Goal: Task Accomplishment & Management: Complete application form

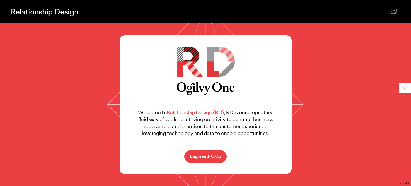
click at [206, 158] on p "Login with Okta" at bounding box center [205, 156] width 31 height 4
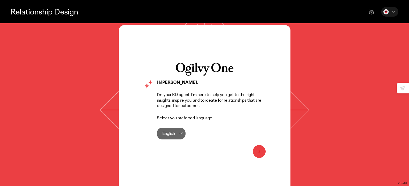
click at [257, 153] on icon at bounding box center [259, 151] width 6 height 6
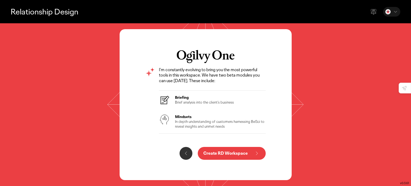
click at [221, 152] on p "Create RD Workspace" at bounding box center [225, 153] width 44 height 4
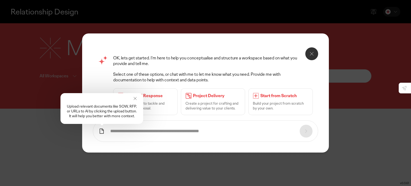
click at [135, 98] on icon at bounding box center [134, 98] width 5 height 5
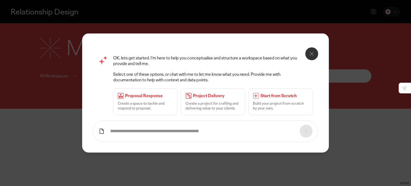
click at [312, 51] on icon at bounding box center [311, 54] width 6 height 6
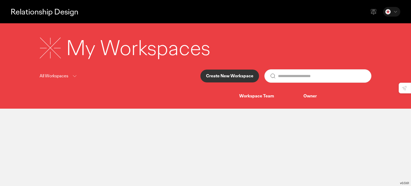
click at [225, 75] on p "Create New Workspace" at bounding box center [229, 76] width 47 height 4
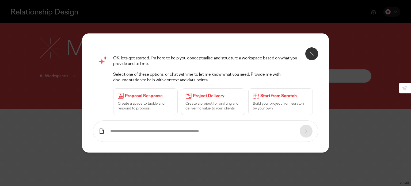
click at [227, 106] on p "Create a project for crafting and delivering value to your clients." at bounding box center [212, 106] width 55 height 10
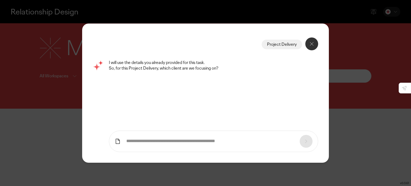
click at [214, 138] on input "text" at bounding box center [210, 141] width 168 height 6
click at [121, 144] on form at bounding box center [213, 140] width 209 height 21
click at [119, 142] on icon at bounding box center [118, 140] width 4 height 5
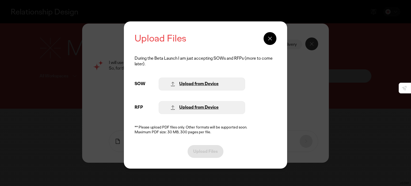
click at [268, 40] on icon at bounding box center [269, 38] width 6 height 6
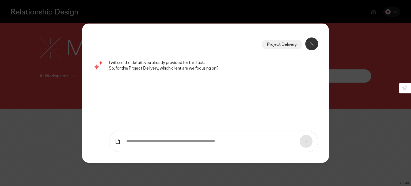
click at [268, 144] on input "text" at bounding box center [210, 141] width 168 height 6
click at [118, 140] on icon at bounding box center [117, 141] width 6 height 6
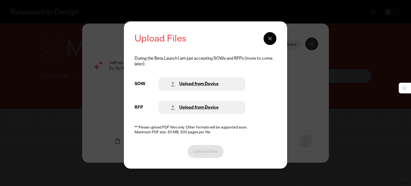
click at [204, 80] on div "Upload from Device" at bounding box center [202, 84] width 86 height 13
click at [204, 83] on div "Upload from Device" at bounding box center [198, 84] width 39 height 6
click at [272, 34] on div at bounding box center [269, 38] width 13 height 13
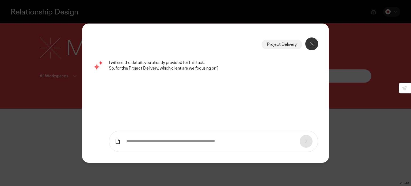
click at [141, 140] on input "text" at bounding box center [210, 141] width 168 height 6
click at [118, 142] on icon at bounding box center [117, 141] width 6 height 6
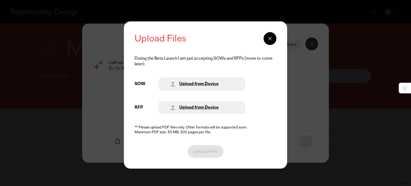
click at [194, 87] on div "Upload from Device" at bounding box center [193, 84] width 49 height 6
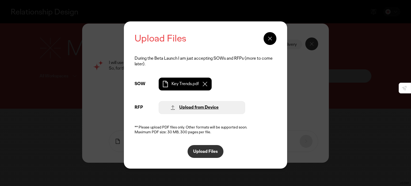
click at [205, 152] on p "Upload Files" at bounding box center [205, 151] width 25 height 4
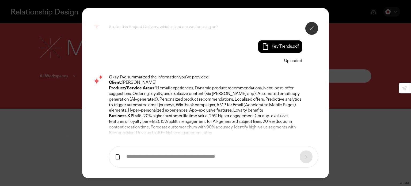
scroll to position [37, 0]
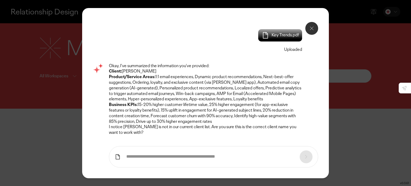
click at [276, 158] on input "text" at bounding box center [210, 157] width 168 height 6
type input "***"
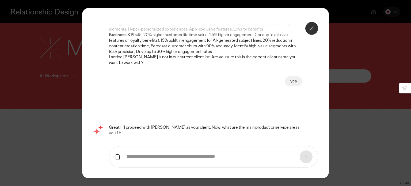
scroll to position [80, 0]
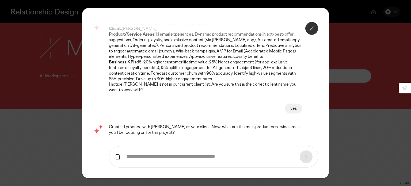
click at [246, 157] on input "text" at bounding box center [210, 157] width 168 height 6
type input "**********"
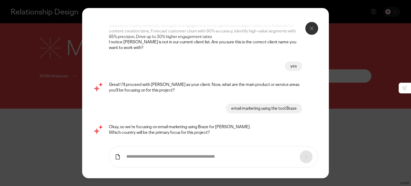
scroll to position [122, 0]
type input "*********"
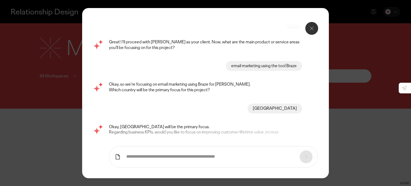
scroll to position [170, 0]
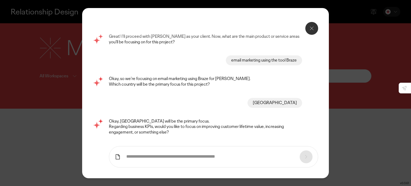
click at [244, 159] on input "text" at bounding box center [210, 157] width 168 height 6
paste input "**********"
drag, startPoint x: 307, startPoint y: 37, endPoint x: 216, endPoint y: 153, distance: 147.3
click at [216, 153] on form "**********" at bounding box center [213, 156] width 209 height 21
click at [212, 157] on input "**********" at bounding box center [210, 157] width 168 height 6
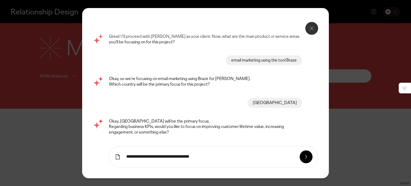
paste input "**********"
click at [238, 156] on input "**********" at bounding box center [210, 157] width 168 height 6
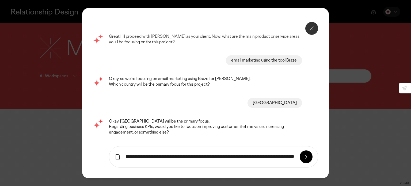
scroll to position [0, 0]
click at [291, 153] on form "**********" at bounding box center [213, 156] width 209 height 21
drag, startPoint x: 283, startPoint y: 155, endPoint x: 337, endPoint y: 159, distance: 53.8
click at [337, 159] on div "Project Delivery I will use the details you already provided for this task. So,…" at bounding box center [205, 93] width 411 height 186
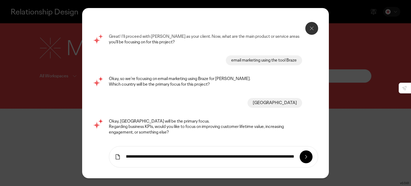
click at [293, 157] on input "**********" at bounding box center [210, 157] width 168 height 6
paste input "**********"
type input "**********"
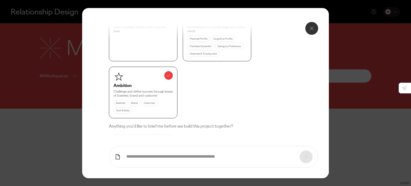
scroll to position [429, 0]
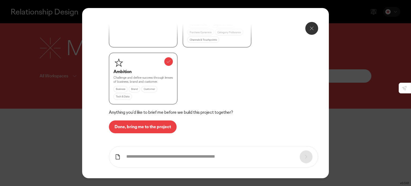
click at [171, 156] on input "text" at bounding box center [210, 157] width 168 height 6
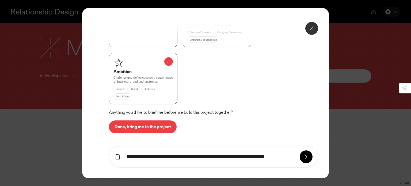
type input "**********"
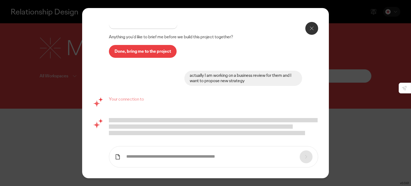
scroll to position [504, 0]
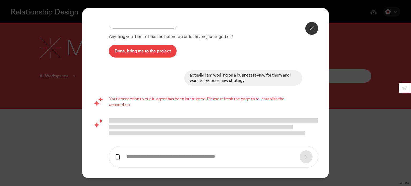
click at [155, 50] on p "Done, bring me to the project" at bounding box center [142, 51] width 56 height 4
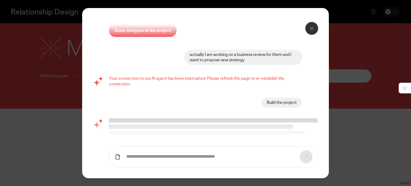
scroll to position [525, 0]
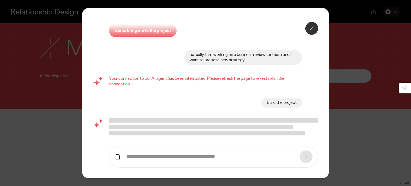
click at [160, 29] on p "Done, bring me to the project" at bounding box center [142, 30] width 56 height 4
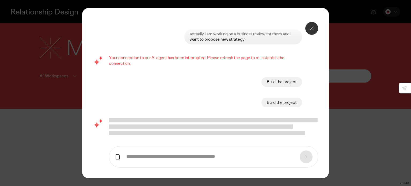
scroll to position [545, 0]
click at [311, 30] on icon at bounding box center [311, 28] width 6 height 6
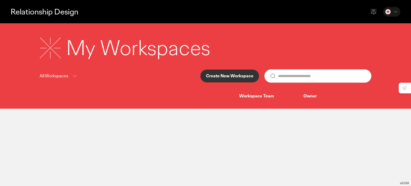
click at [233, 75] on p "Create New Workspace" at bounding box center [229, 76] width 47 height 4
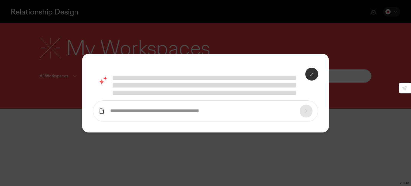
click at [102, 113] on icon at bounding box center [102, 110] width 4 height 5
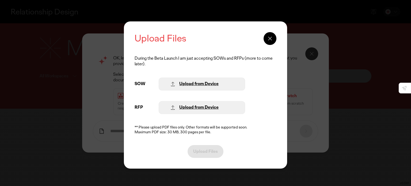
click at [190, 84] on div "Upload from Device" at bounding box center [198, 84] width 39 height 6
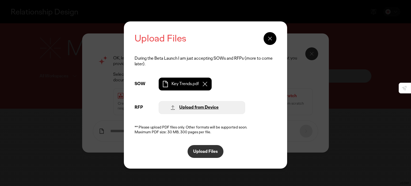
click at [207, 153] on p "Upload Files" at bounding box center [205, 151] width 25 height 4
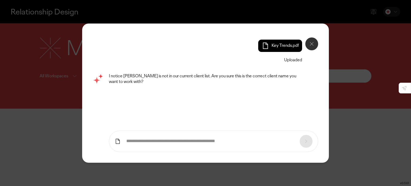
click at [167, 144] on input "text" at bounding box center [210, 141] width 168 height 6
type input "***"
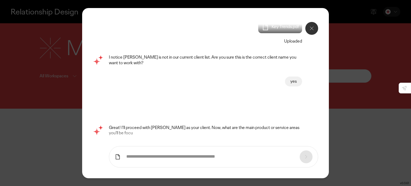
scroll to position [0, 0]
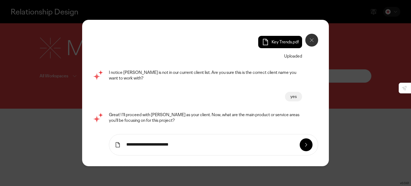
type input "**********"
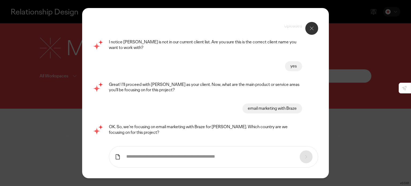
scroll to position [18, 0]
type input "*********"
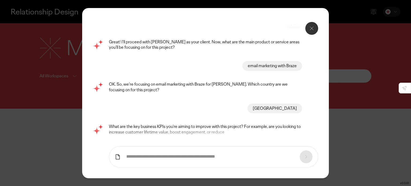
scroll to position [61, 0]
paste input "**********"
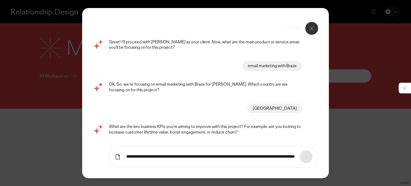
scroll to position [0, 141]
type input "**********"
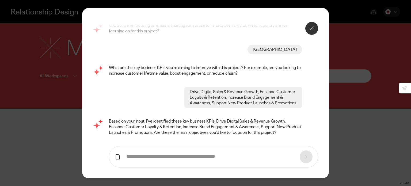
scroll to position [125, 0]
click at [191, 156] on input "text" at bounding box center [210, 157] width 168 height 6
type input "***"
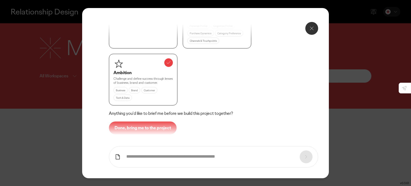
scroll to position [340, 0]
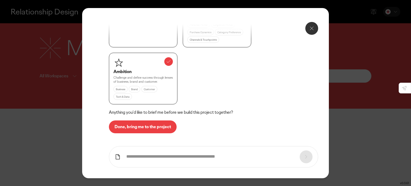
click at [134, 125] on p "Done, bring me to the project" at bounding box center [142, 127] width 56 height 4
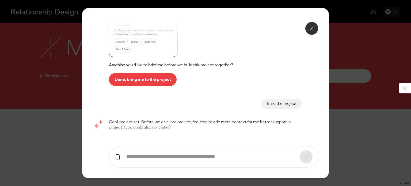
scroll to position [421, 0]
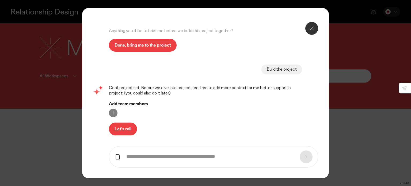
click at [125, 127] on p "Let's roll" at bounding box center [122, 129] width 17 height 4
click at [130, 131] on p "Let's roll" at bounding box center [122, 129] width 17 height 4
click at [120, 129] on p "Let's roll" at bounding box center [122, 129] width 17 height 4
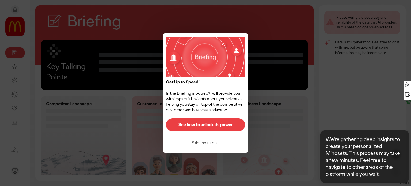
click at [210, 142] on p "Skip the tutorial" at bounding box center [205, 143] width 68 height 4
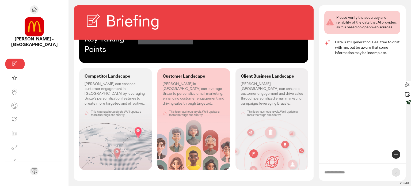
scroll to position [36, 0]
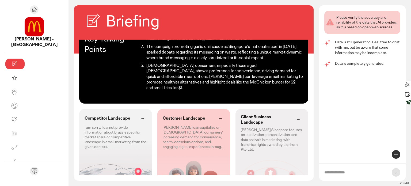
click at [217, 115] on icon at bounding box center [220, 118] width 6 height 6
click at [163, 127] on p "[PERSON_NAME] can capitalize on [DEMOGRAPHIC_DATA] consumers' increasing demand…" at bounding box center [194, 137] width 62 height 24
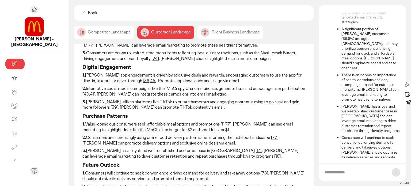
scroll to position [80, 0]
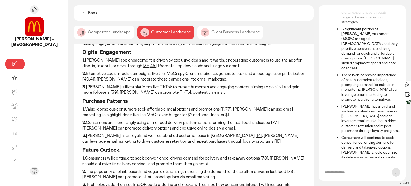
click at [185, 106] on p "1. Value-conscious consumers seek affordable meal options and promotions [ 11 ,…" at bounding box center [193, 111] width 222 height 11
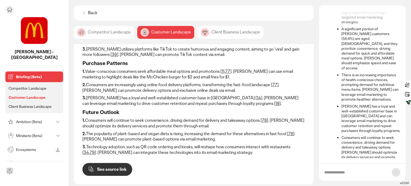
scroll to position [107, 0]
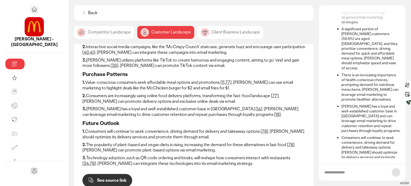
click at [81, 34] on div "Competitor Landscape" at bounding box center [104, 32] width 60 height 13
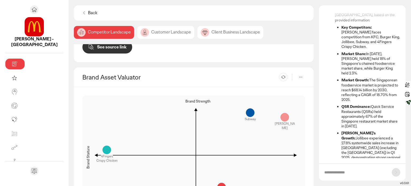
scroll to position [503, 0]
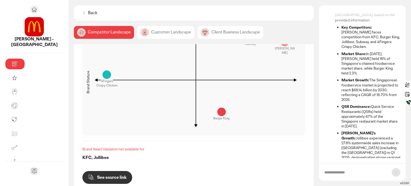
click at [206, 34] on div "Client Business Landscape" at bounding box center [230, 32] width 66 height 13
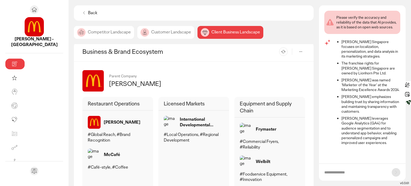
scroll to position [277, 0]
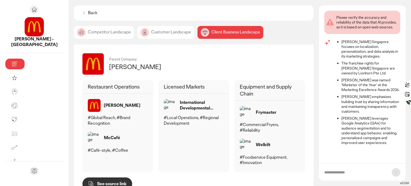
click at [140, 34] on img at bounding box center [144, 32] width 9 height 9
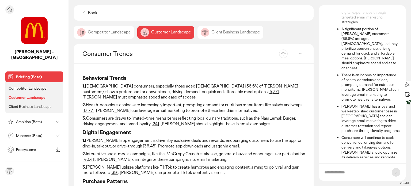
click at [27, 119] on div "Ambition (Beta)" at bounding box center [29, 121] width 47 height 9
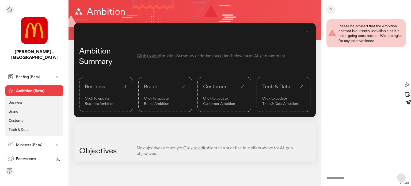
scroll to position [53, 0]
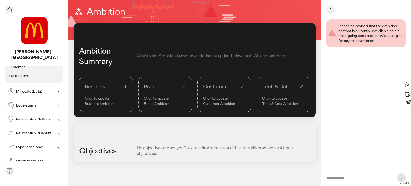
click at [29, 117] on p "Relationship Platform" at bounding box center [34, 119] width 37 height 4
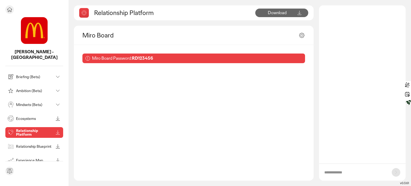
click at [30, 144] on p "Relationship Blueprint" at bounding box center [34, 146] width 37 height 4
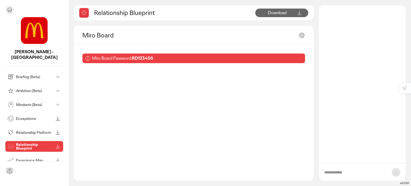
click at [27, 66] on div "Briefing (Beta) Ambition (Beta) Mindsets (Beta) Ecosystems Relationship Platfor…" at bounding box center [34, 113] width 58 height 95
click at [21, 76] on div "Briefing (Beta)" at bounding box center [34, 76] width 58 height 11
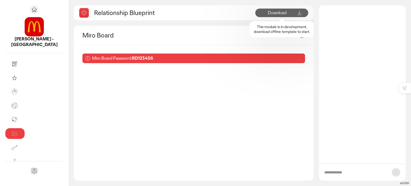
click at [273, 14] on span "Download" at bounding box center [277, 13] width 19 height 6
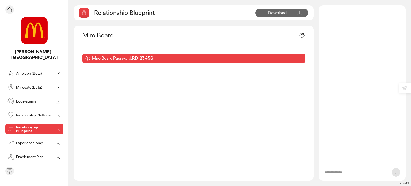
scroll to position [27, 0]
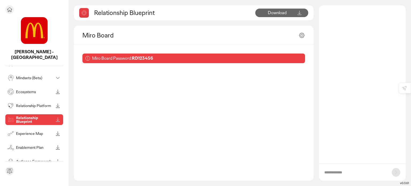
click at [10, 173] on icon at bounding box center [9, 171] width 6 height 6
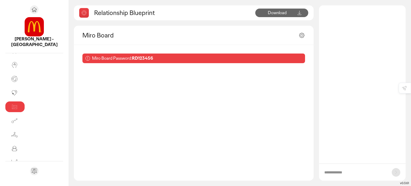
scroll to position [22, 0]
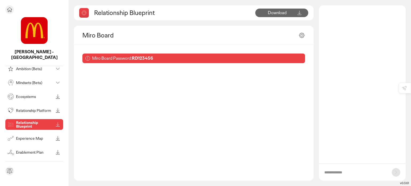
click at [24, 95] on p "Ecosystems" at bounding box center [34, 97] width 37 height 4
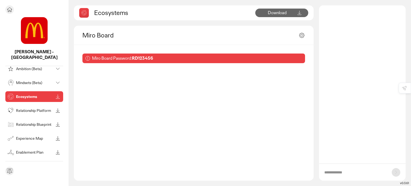
click at [33, 31] on img at bounding box center [34, 30] width 27 height 27
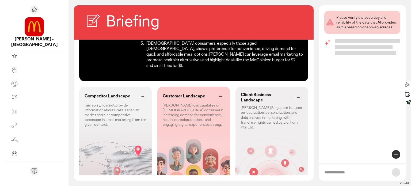
scroll to position [60, 0]
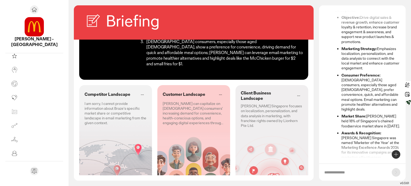
click at [166, 101] on p "[PERSON_NAME] can capitalize on [DEMOGRAPHIC_DATA] consumers' increasing demand…" at bounding box center [194, 113] width 62 height 24
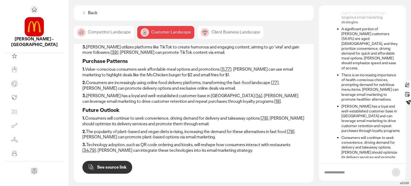
scroll to position [134, 0]
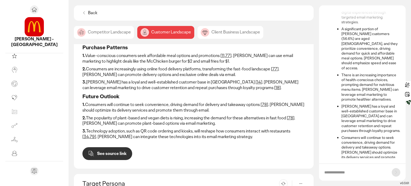
click at [82, 147] on button "See source link" at bounding box center [107, 153] width 50 height 13
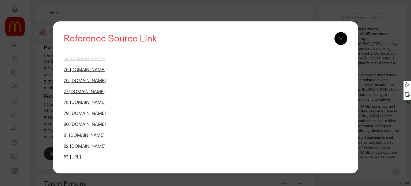
scroll to position [804, 0]
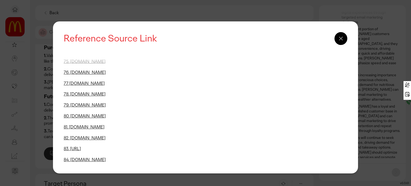
click at [296, 16] on div "Reference Source Link 1. [DOMAIN_NAME] 2. [DOMAIN_NAME] 3. [DOMAIN_NAME] 4. [DO…" at bounding box center [205, 93] width 411 height 186
click at [343, 40] on icon at bounding box center [340, 38] width 6 height 6
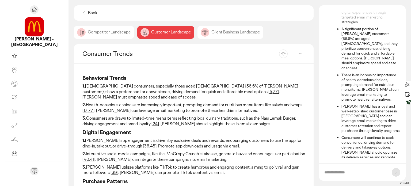
scroll to position [0, 0]
